Goal: Task Accomplishment & Management: Use online tool/utility

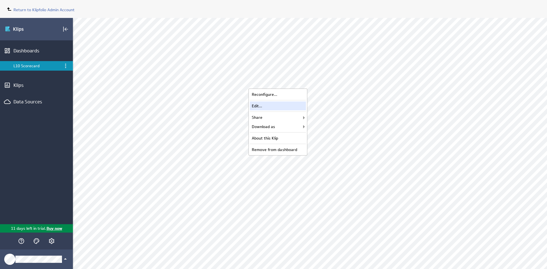
click at [289, 105] on div "Edit..." at bounding box center [278, 105] width 56 height 9
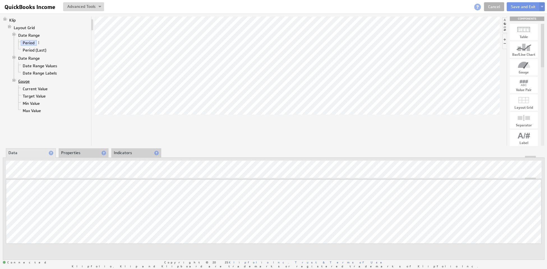
click at [26, 78] on link "Gauge" at bounding box center [24, 81] width 16 height 6
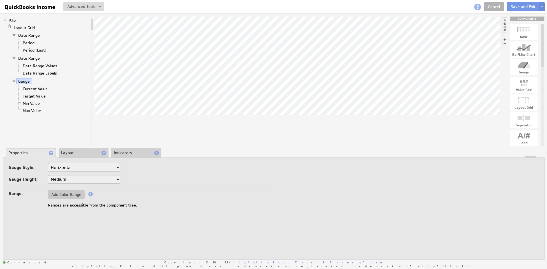
click at [80, 150] on li "Layout" at bounding box center [84, 153] width 50 height 10
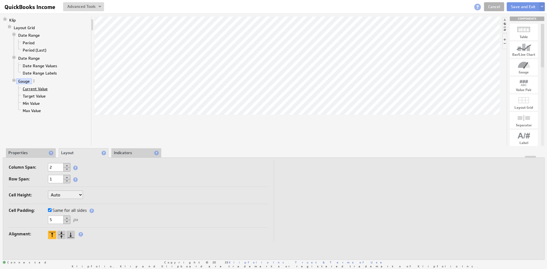
click at [31, 86] on link "Current Value" at bounding box center [35, 89] width 29 height 6
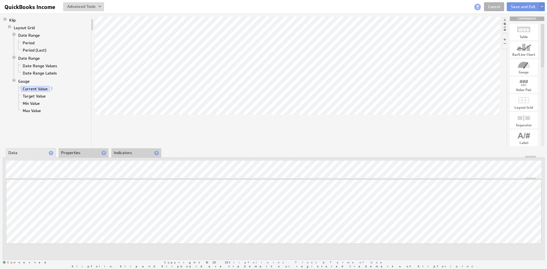
click at [76, 150] on li "Properties" at bounding box center [84, 153] width 50 height 10
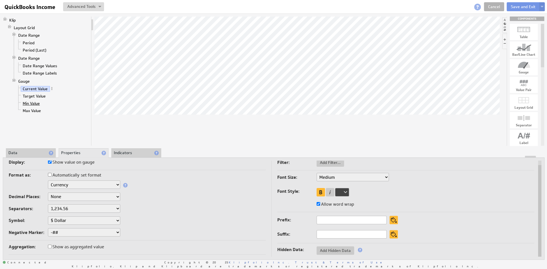
click at [35, 101] on link "Min Value" at bounding box center [31, 104] width 21 height 6
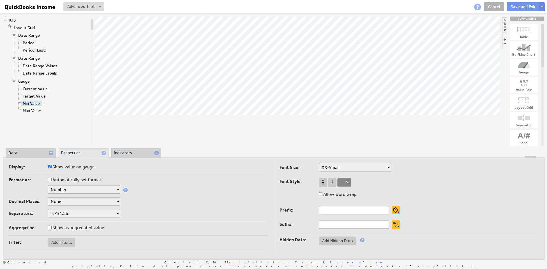
click at [23, 79] on link "Gauge" at bounding box center [24, 81] width 16 height 6
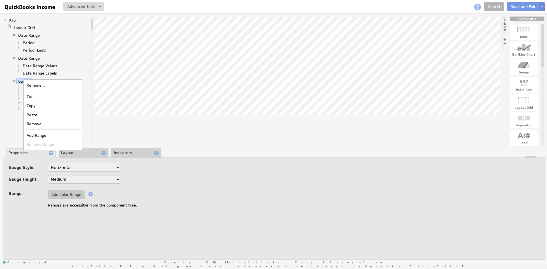
click at [177, 116] on div at bounding box center [296, 81] width 405 height 129
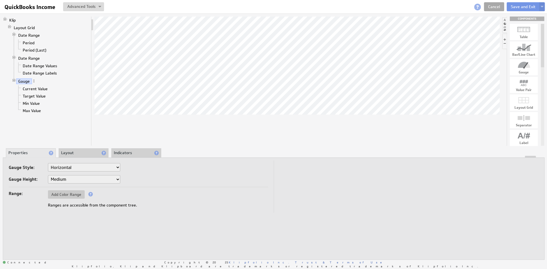
click at [498, 7] on link "Cancel" at bounding box center [494, 6] width 20 height 9
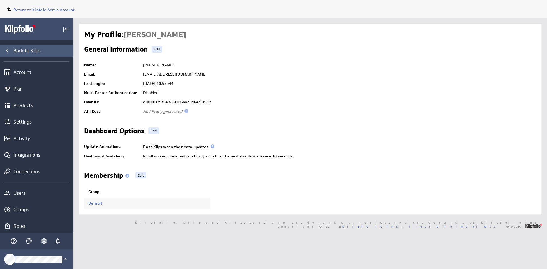
click at [21, 50] on div "Back to Klips" at bounding box center [42, 51] width 58 height 6
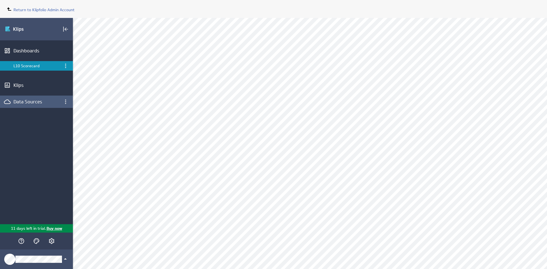
click at [29, 101] on div "Data Sources" at bounding box center [36, 102] width 46 height 6
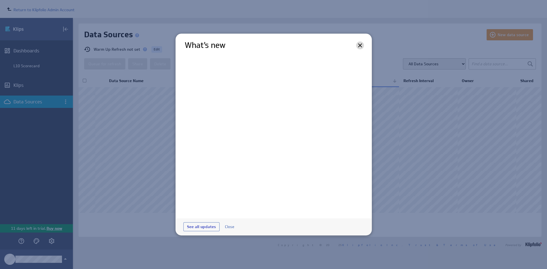
click at [360, 47] on icon at bounding box center [360, 45] width 7 height 7
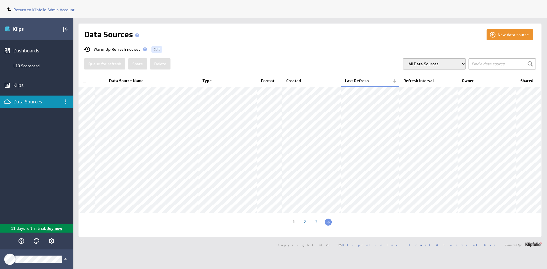
scroll to position [26, 0]
click at [306, 225] on div "2" at bounding box center [304, 222] width 11 height 5
click at [480, 58] on input "text" at bounding box center [501, 63] width 67 height 11
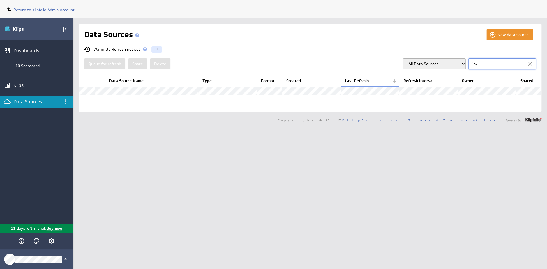
scroll to position [0, 0]
type input "link"
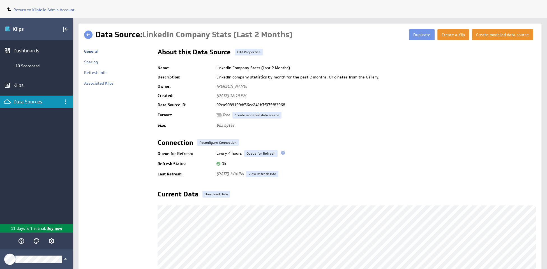
click at [48, 102] on div "Data Sources" at bounding box center [36, 102] width 46 height 6
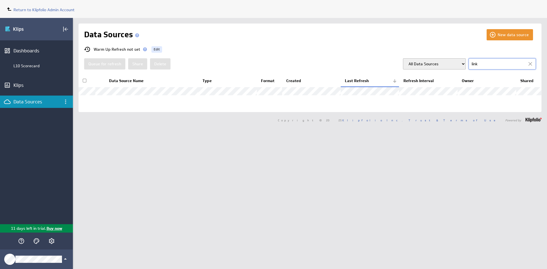
click at [530, 67] on div at bounding box center [530, 64] width 8 height 8
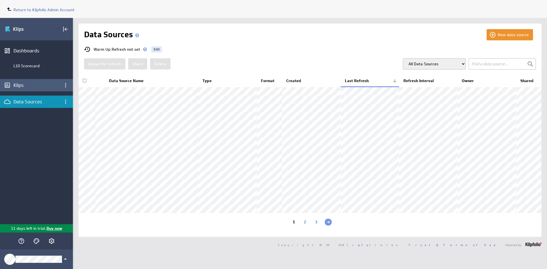
click at [24, 85] on div "Klips" at bounding box center [36, 85] width 46 height 6
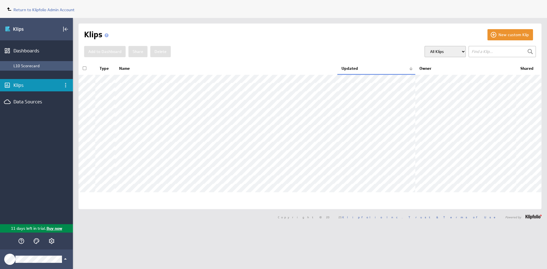
click at [22, 62] on div "L10 Scorecard" at bounding box center [36, 66] width 73 height 10
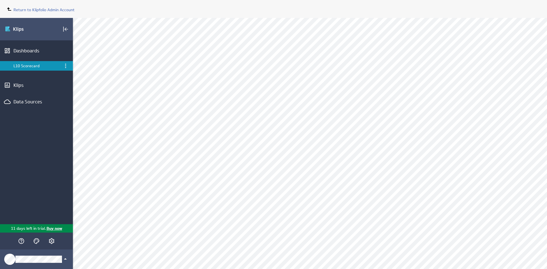
select select "all"
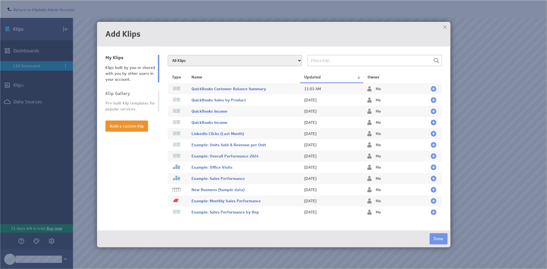
click at [120, 96] on div "Klip Gallery" at bounding box center [130, 94] width 50 height 6
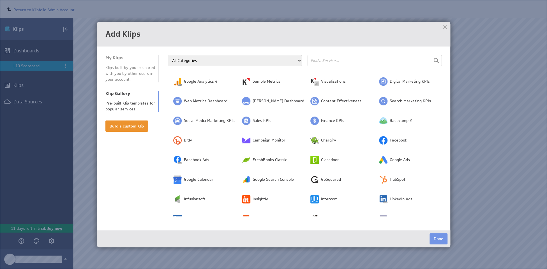
click at [345, 59] on input "text" at bounding box center [375, 60] width 134 height 11
type input "link"
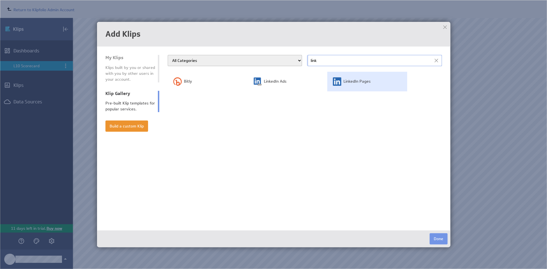
click at [360, 86] on td "LinkedIn Pages" at bounding box center [367, 82] width 80 height 20
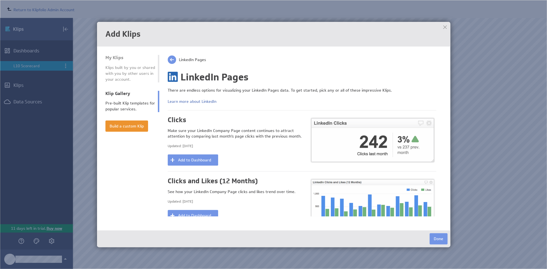
click at [444, 28] on div at bounding box center [445, 27] width 8 height 8
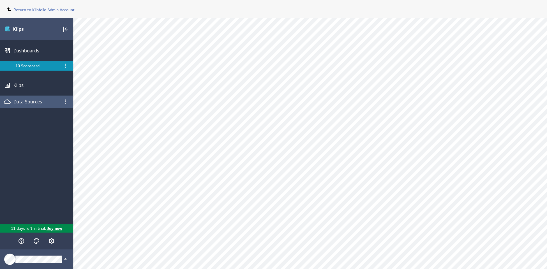
click at [33, 100] on div "Data Sources" at bounding box center [36, 102] width 46 height 6
